Goal: Task Accomplishment & Management: Manage account settings

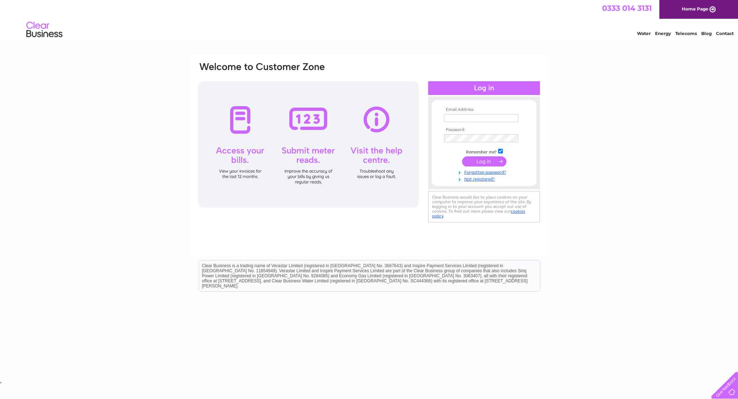
type input "mackiepharmacy@gmail.com"
click at [473, 159] on input "submit" at bounding box center [484, 161] width 44 height 10
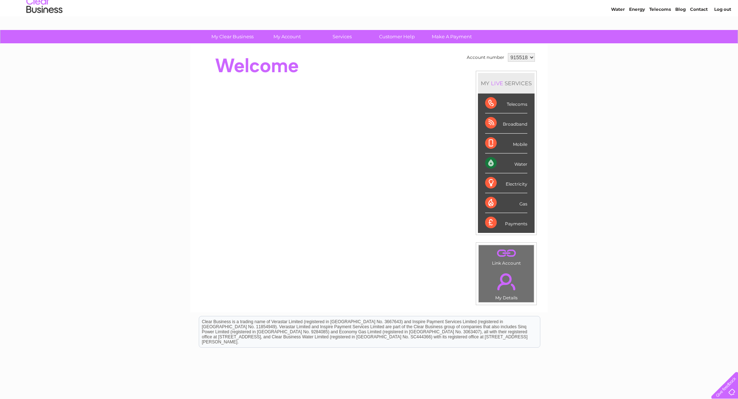
scroll to position [26, 0]
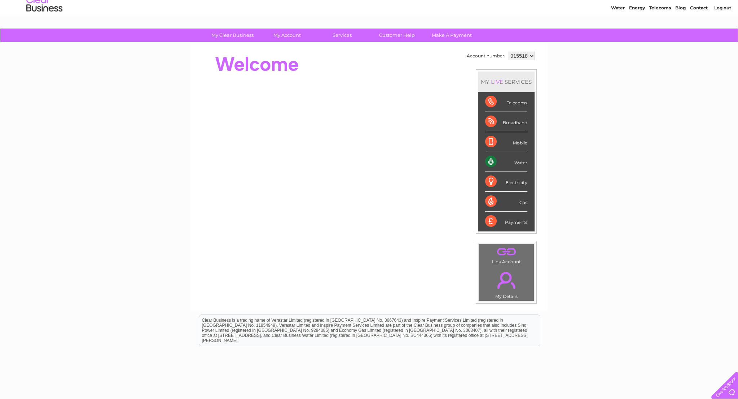
click at [523, 163] on div "Water" at bounding box center [506, 162] width 42 height 20
click at [514, 163] on div "Water" at bounding box center [506, 162] width 42 height 20
click at [521, 163] on div "Water" at bounding box center [506, 162] width 42 height 20
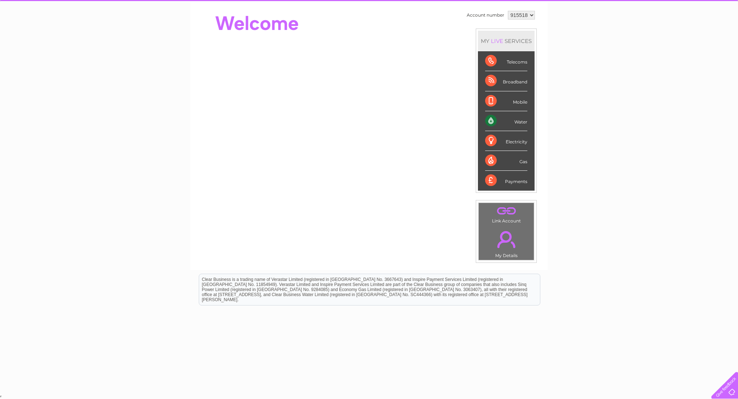
scroll to position [0, 0]
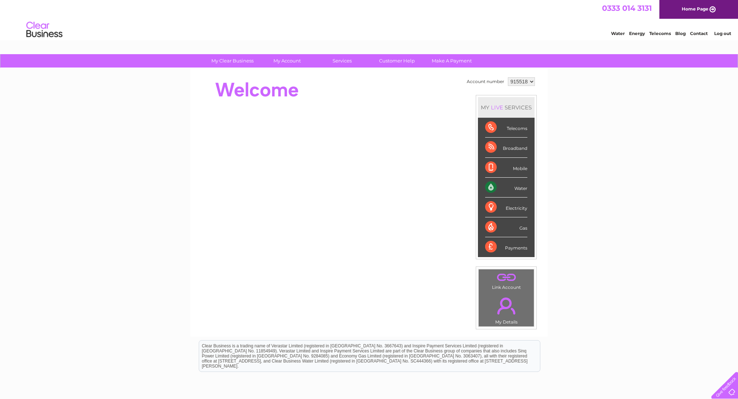
click at [497, 188] on div "Water" at bounding box center [506, 188] width 42 height 20
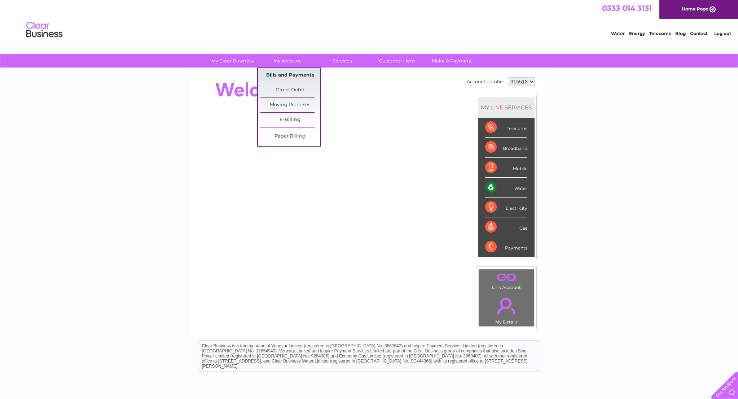
click at [281, 76] on link "Bills and Payments" at bounding box center [290, 75] width 60 height 14
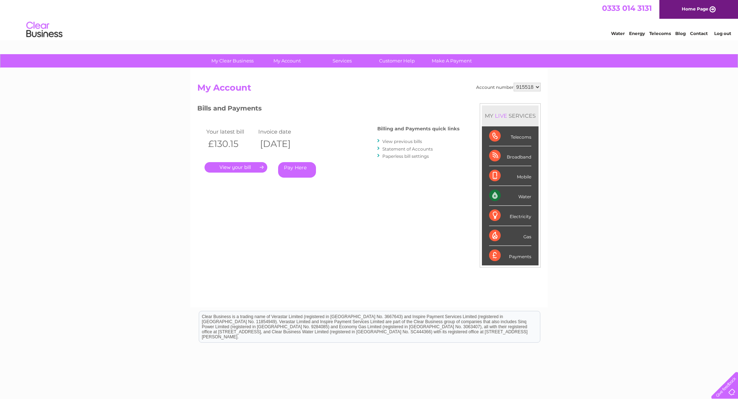
click at [243, 165] on link "." at bounding box center [236, 167] width 63 height 10
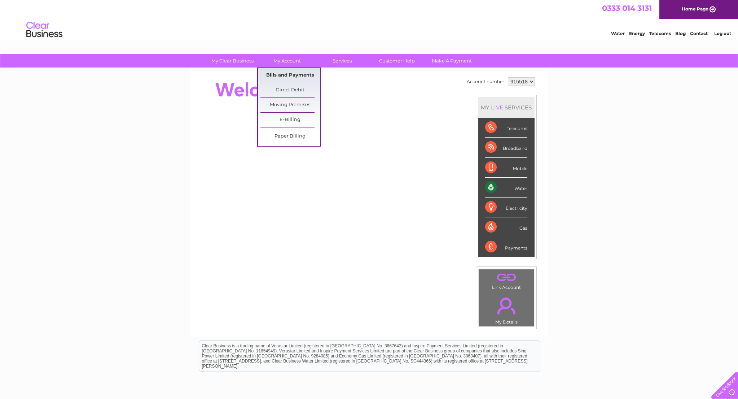
click at [287, 74] on link "Bills and Payments" at bounding box center [290, 75] width 60 height 14
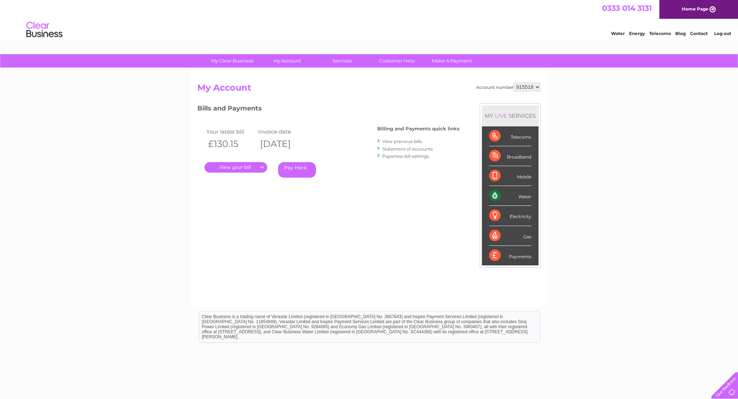
click at [388, 140] on link "View previous bills" at bounding box center [402, 141] width 40 height 5
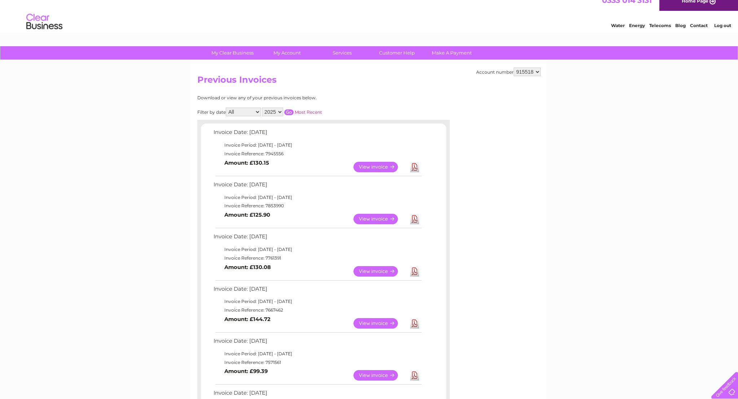
scroll to position [9, 0]
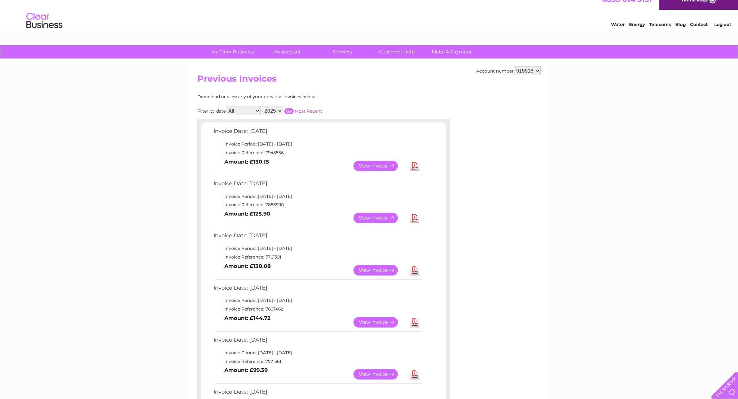
click at [389, 216] on link "View" at bounding box center [380, 217] width 53 height 10
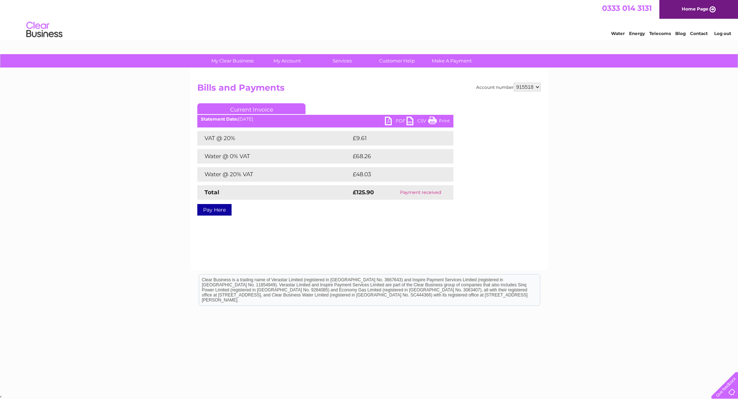
click at [438, 122] on link "Print" at bounding box center [439, 122] width 22 height 10
click at [389, 121] on link "PDF" at bounding box center [396, 122] width 22 height 10
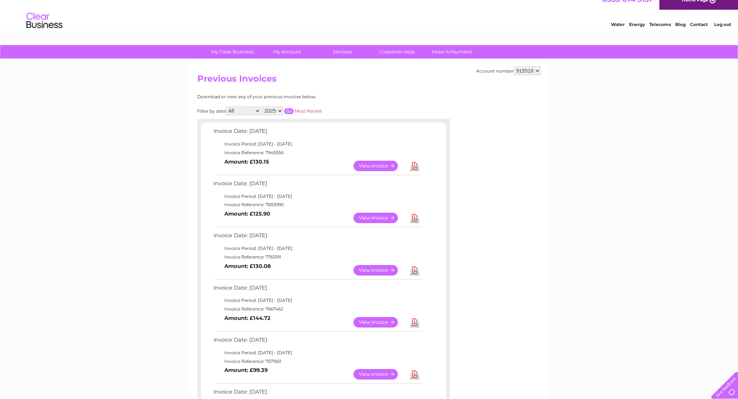
click at [363, 168] on link "View" at bounding box center [380, 166] width 53 height 10
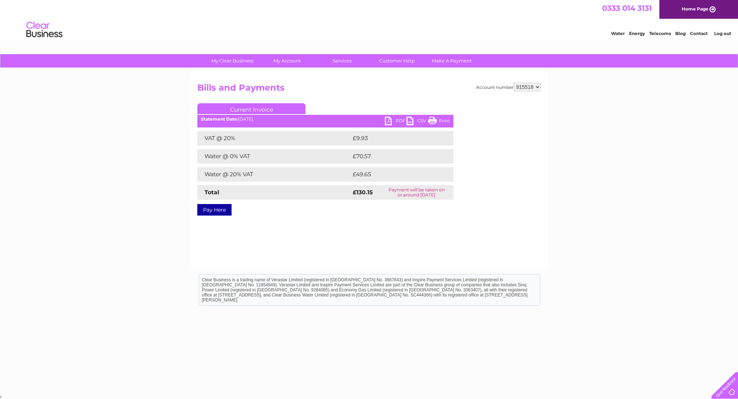
drag, startPoint x: 435, startPoint y: 119, endPoint x: 596, endPoint y: 49, distance: 175.6
click at [435, 119] on link "Print" at bounding box center [439, 122] width 22 height 10
click at [388, 122] on link "PDF" at bounding box center [396, 122] width 22 height 10
